Goal: Find specific page/section: Find specific page/section

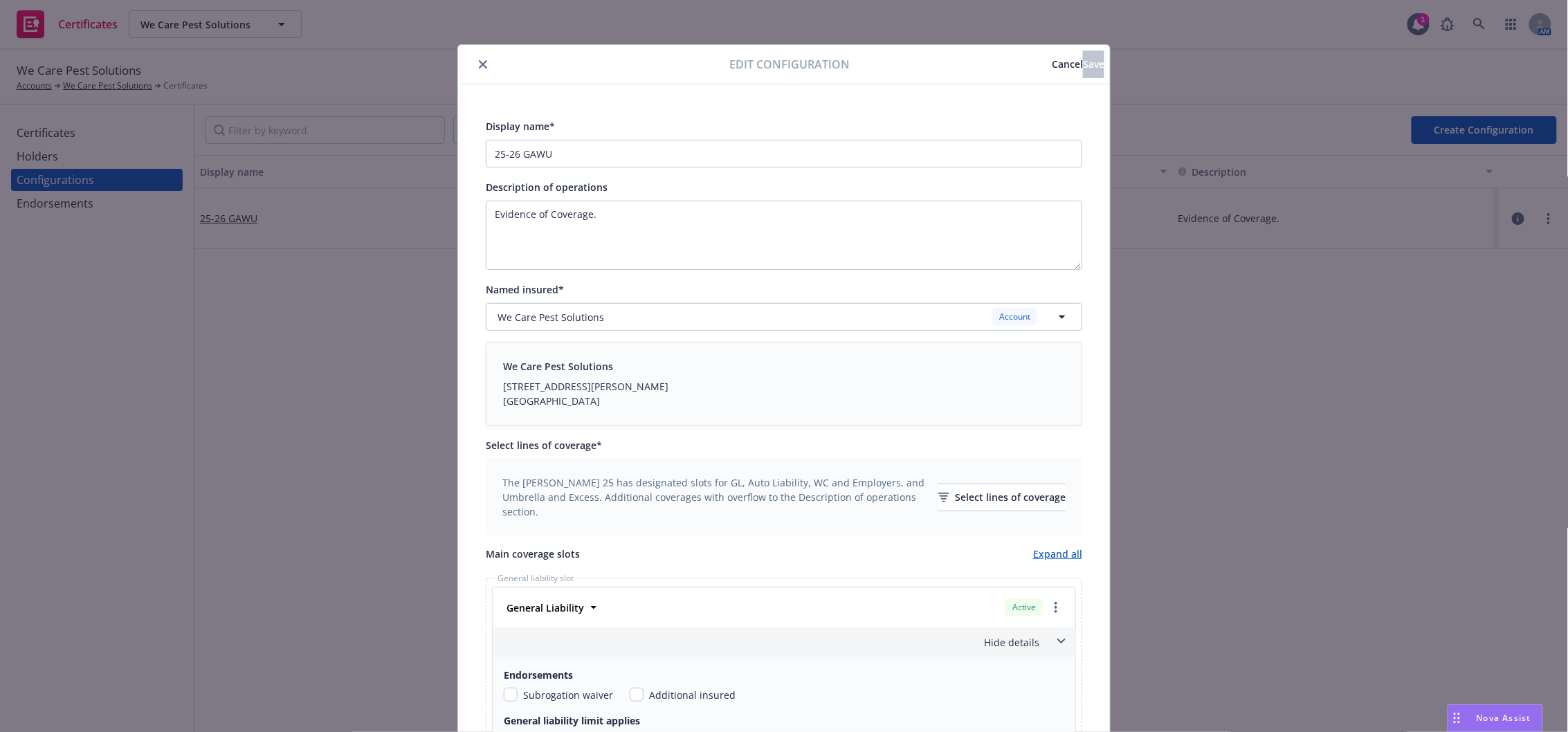
click at [474, 63] on button "close" at bounding box center [482, 64] width 16 height 16
